Goal: Connect with others: Connect with others

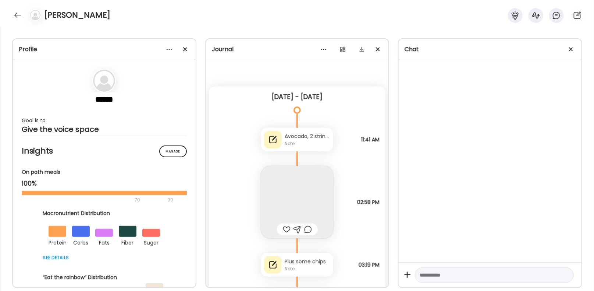
scroll to position [22816, 0]
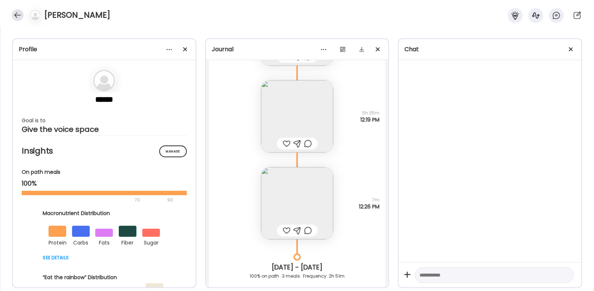
click at [16, 16] on div at bounding box center [18, 15] width 12 height 12
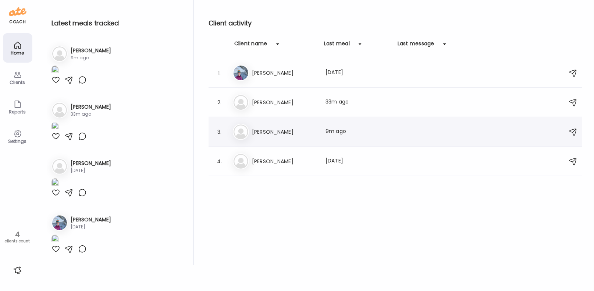
click at [282, 128] on h3 "[PERSON_NAME]" at bounding box center [284, 131] width 65 height 9
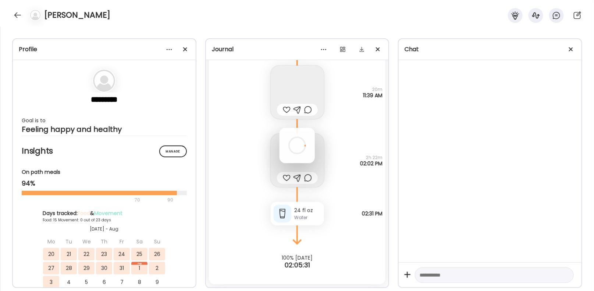
click at [282, 128] on div at bounding box center [297, 145] width 35 height 35
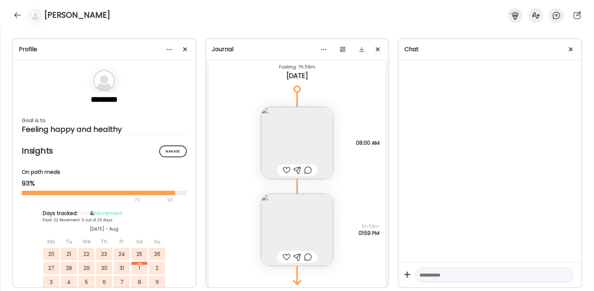
scroll to position [18924, 0]
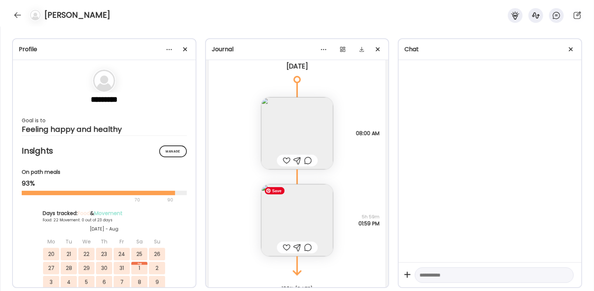
click at [294, 221] on img at bounding box center [297, 220] width 72 height 72
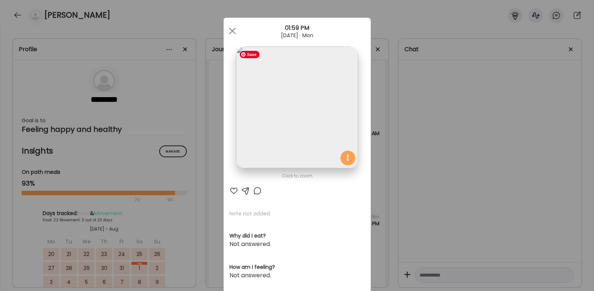
click at [302, 131] on img at bounding box center [297, 107] width 122 height 122
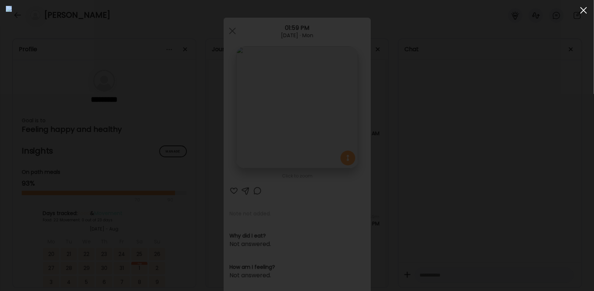
click at [587, 8] on div at bounding box center [584, 10] width 15 height 15
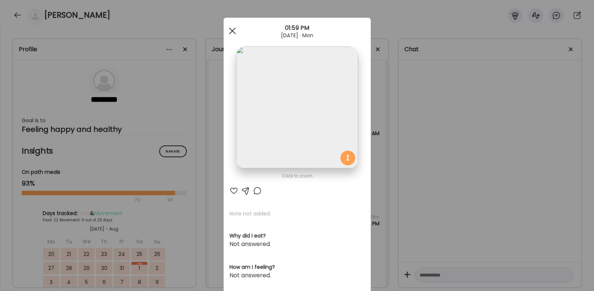
click at [233, 33] on div at bounding box center [232, 31] width 15 height 15
